Goal: Task Accomplishment & Management: Complete application form

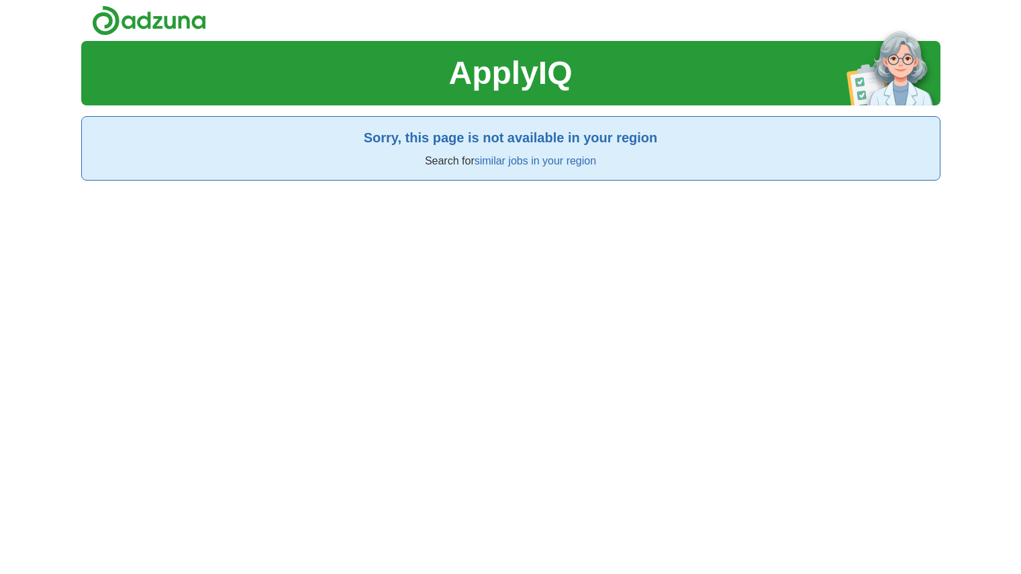
click at [499, 82] on h1 "ApplyIQ" at bounding box center [509, 73] width 123 height 48
click at [495, 87] on h1 "ApplyIQ" at bounding box center [509, 73] width 123 height 48
click at [494, 87] on h1 "ApplyIQ" at bounding box center [509, 73] width 123 height 48
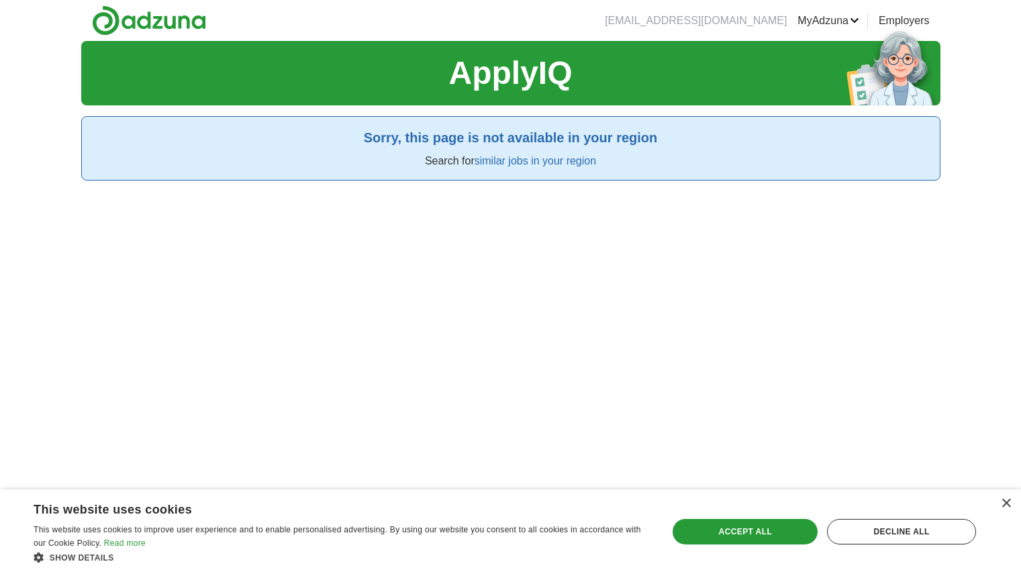
click at [0, 0] on link "ApplyIQ" at bounding box center [0, 0] width 0 height 0
